Goal: Information Seeking & Learning: Check status

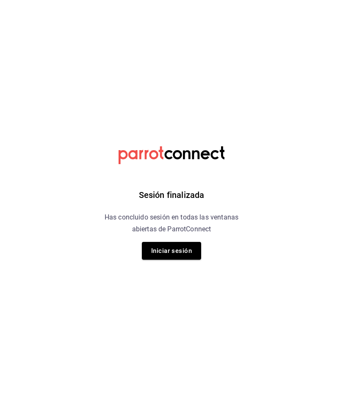
click at [172, 251] on button "Iniciar sesión" at bounding box center [171, 251] width 59 height 18
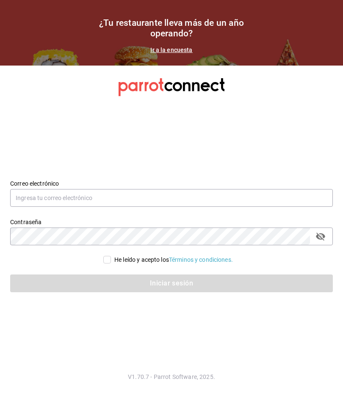
click at [241, 207] on input "text" at bounding box center [171, 198] width 323 height 18
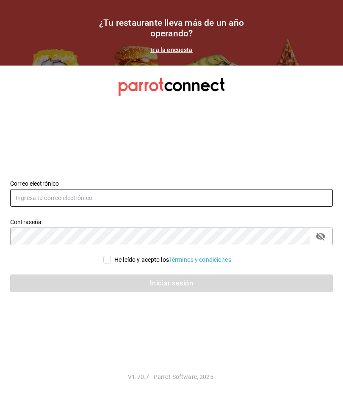
type input "gerjillo123@gmail.com"
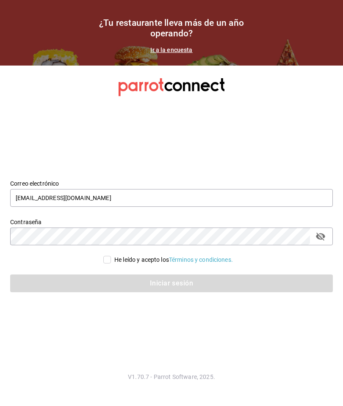
click at [108, 264] on input "He leído y acepto los Términos y condiciones." at bounding box center [107, 260] width 8 height 8
checkbox input "true"
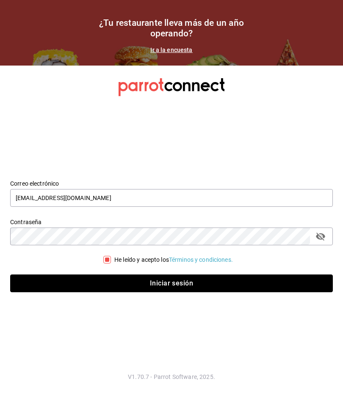
click at [204, 293] on button "Iniciar sesión" at bounding box center [171, 284] width 323 height 18
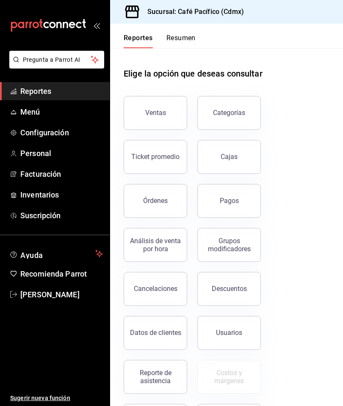
click at [155, 110] on div "Ventas" at bounding box center [155, 113] width 21 height 8
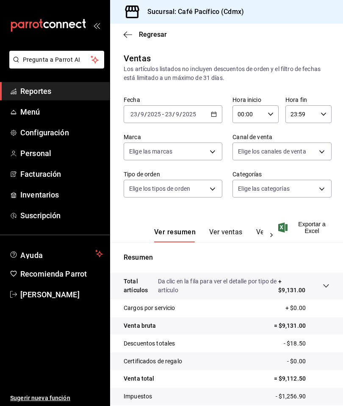
click at [209, 119] on div "[DATE] [DATE] - [DATE] [DATE]" at bounding box center [173, 114] width 99 height 18
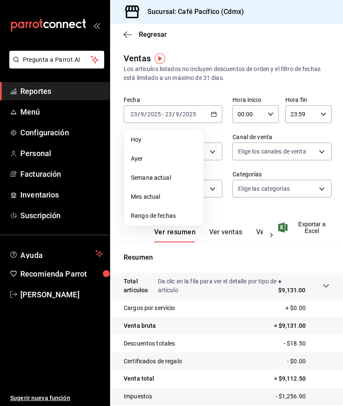
click at [293, 63] on div "Ventas Los artículos listados no incluyen descuentos de orden y el filtro de fe…" at bounding box center [227, 67] width 206 height 30
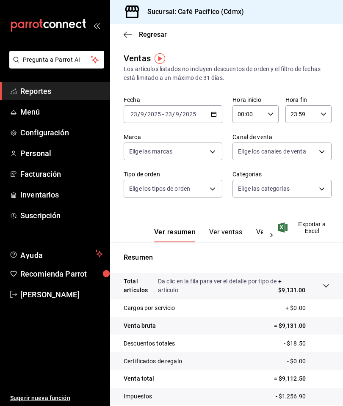
click at [72, 88] on span "Reportes" at bounding box center [61, 91] width 83 height 11
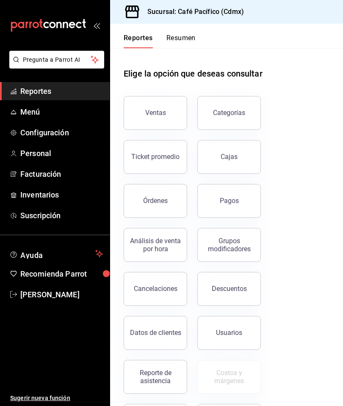
click at [158, 119] on button "Ventas" at bounding box center [155, 113] width 63 height 34
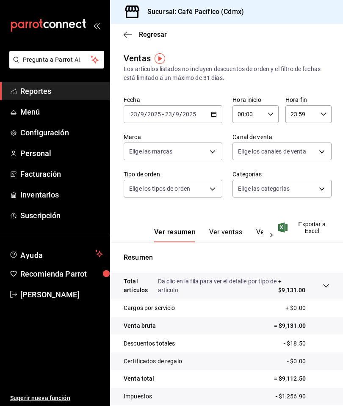
click at [208, 114] on div "[DATE] [DATE] - [DATE] [DATE]" at bounding box center [173, 114] width 99 height 18
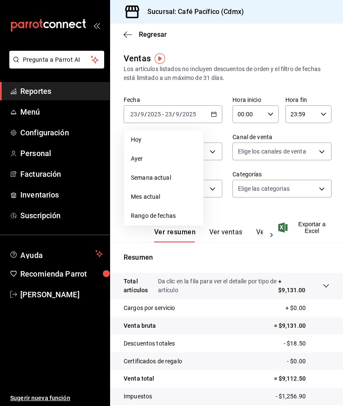
click at [156, 162] on span "Ayer" at bounding box center [164, 159] width 66 height 9
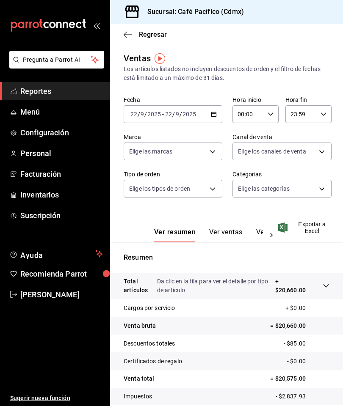
click at [225, 235] on button "Ver ventas" at bounding box center [225, 235] width 33 height 14
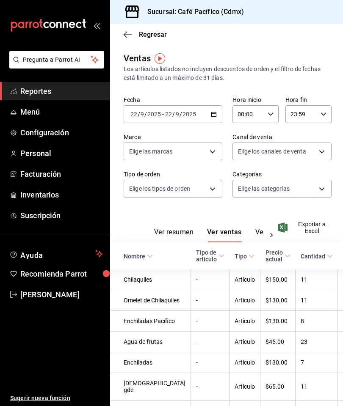
click at [213, 114] on \(Stroke\) "button" at bounding box center [214, 113] width 5 height 0
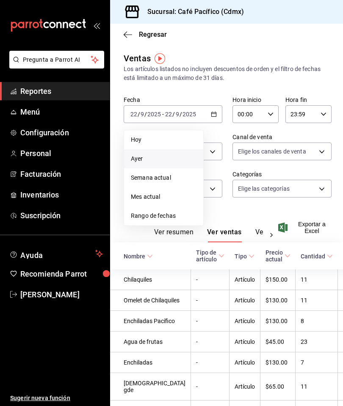
click at [171, 144] on span "Hoy" at bounding box center [164, 139] width 66 height 9
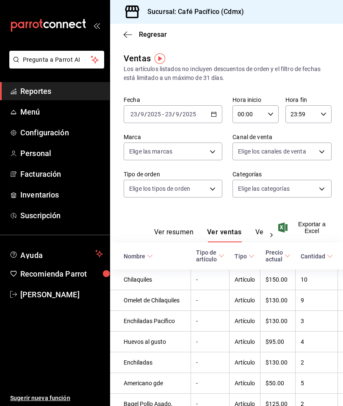
click at [36, 94] on span "Reportes" at bounding box center [61, 91] width 83 height 11
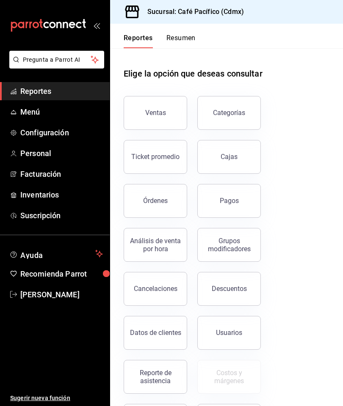
click at [225, 150] on link "Cajas" at bounding box center [228, 157] width 63 height 34
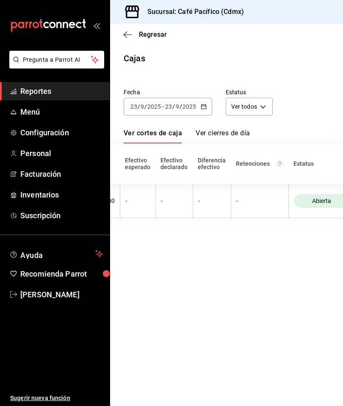
scroll to position [0, 293]
click at [69, 88] on span "Reportes" at bounding box center [61, 91] width 83 height 11
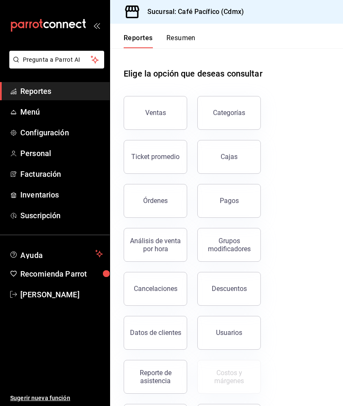
click at [245, 192] on button "Pagos" at bounding box center [228, 201] width 63 height 34
